Goal: Information Seeking & Learning: Check status

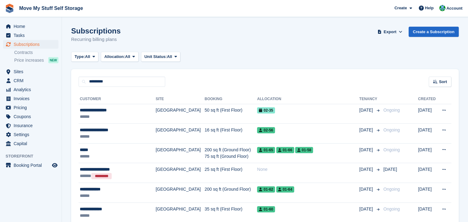
type input "*********"
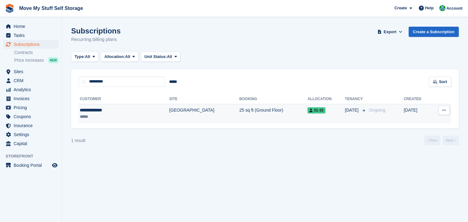
click at [95, 111] on div "**********" at bounding box center [108, 110] width 57 height 7
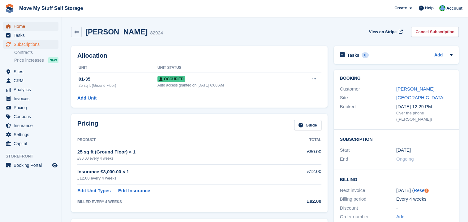
click at [17, 25] on span "Home" at bounding box center [32, 26] width 37 height 9
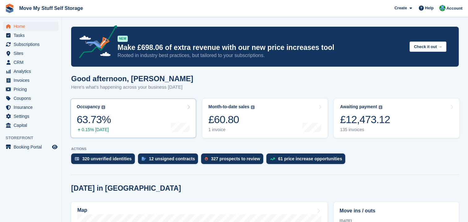
click at [131, 122] on link "Occupancy The percentage of all currently allocated units in terms of area. Inc…" at bounding box center [134, 117] width 126 height 39
click at [191, 105] on link "Occupancy The percentage of all currently allocated units in terms of area. Inc…" at bounding box center [134, 117] width 126 height 39
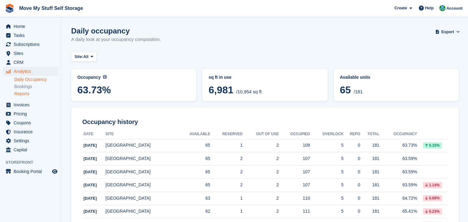
click at [26, 93] on link "Reports" at bounding box center [36, 94] width 44 height 6
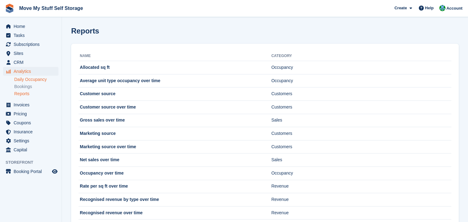
click at [30, 81] on link "Daily Occupancy" at bounding box center [36, 79] width 44 height 6
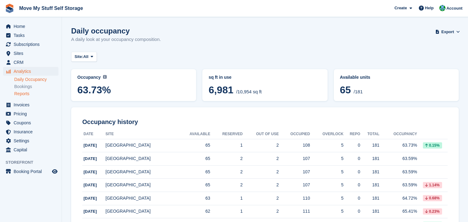
click at [22, 94] on link "Reports" at bounding box center [36, 94] width 44 height 6
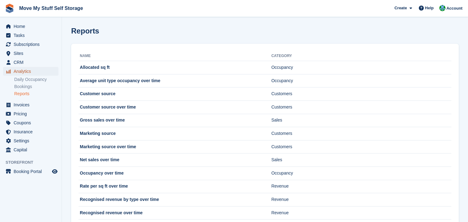
click at [29, 72] on span "Analytics" at bounding box center [32, 71] width 37 height 9
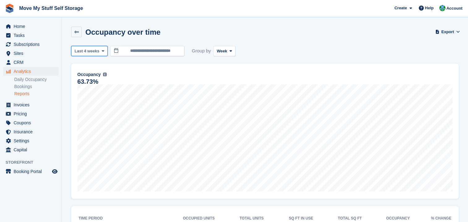
click at [103, 51] on span at bounding box center [102, 50] width 5 height 5
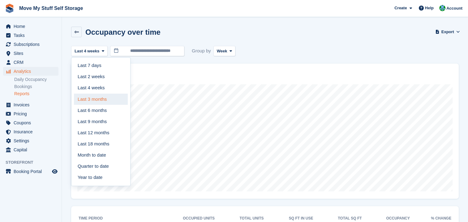
click at [104, 97] on link "Last 3 months" at bounding box center [101, 98] width 54 height 11
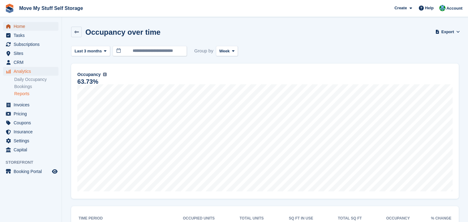
click at [16, 25] on span "Home" at bounding box center [32, 26] width 37 height 9
